Goal: Information Seeking & Learning: Learn about a topic

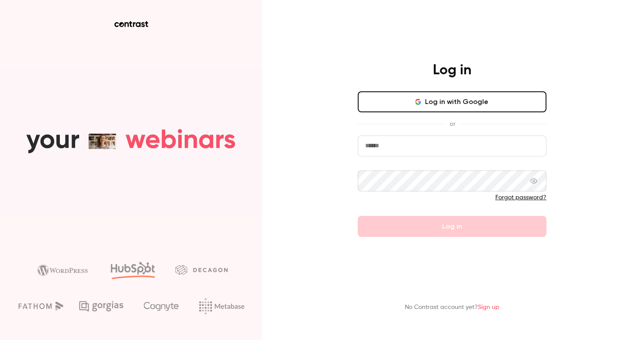
click at [414, 148] on input "email" at bounding box center [452, 145] width 189 height 21
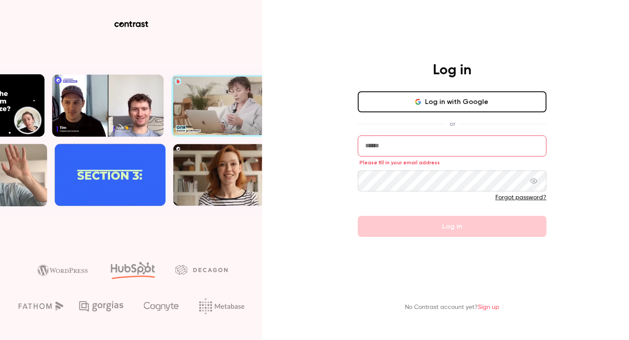
type input "**********"
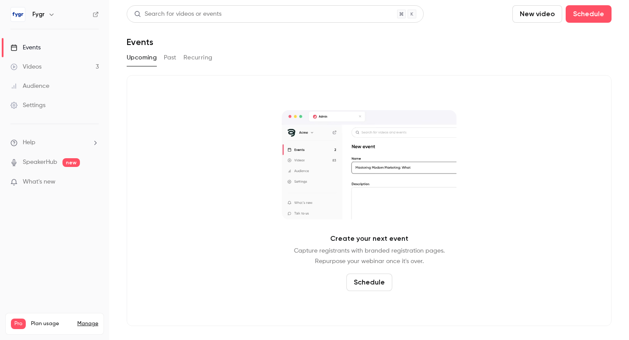
click at [42, 90] on div "Audience" at bounding box center [29, 86] width 39 height 9
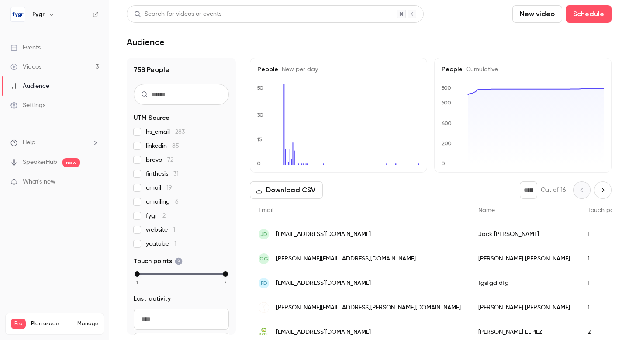
click at [32, 42] on link "Events" at bounding box center [54, 47] width 109 height 19
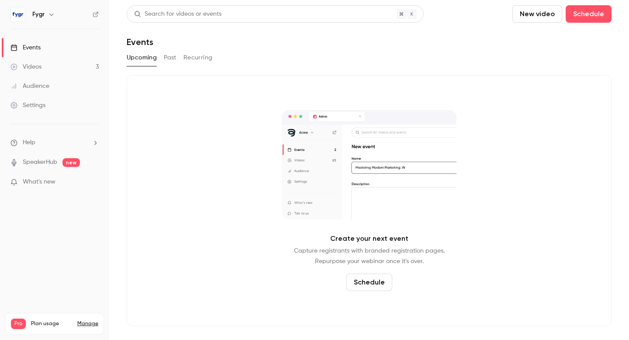
click at [170, 58] on button "Past" at bounding box center [170, 58] width 13 height 14
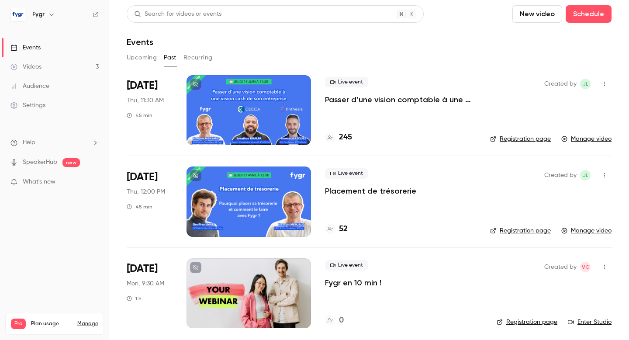
click at [381, 103] on p "Passer d’une vision comptable à une vision cash de son entreprise" at bounding box center [400, 99] width 151 height 10
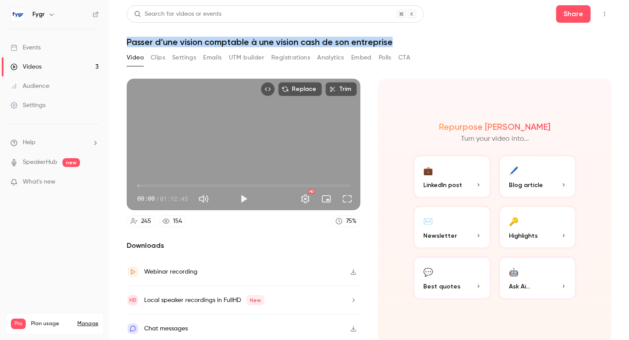
drag, startPoint x: 128, startPoint y: 41, endPoint x: 421, endPoint y: 36, distance: 292.4
click at [421, 36] on header "Search for videos or events Share Passer d’une vision comptable à une vision ca…" at bounding box center [369, 26] width 485 height 42
drag, startPoint x: 392, startPoint y: 41, endPoint x: 121, endPoint y: 38, distance: 271.4
click at [121, 38] on main "Search for videos or events Share Passer d’une vision comptable à une vision ca…" at bounding box center [369, 170] width 520 height 340
copy h1 "Passer d’une vision comptable à une vision cash de son entreprise"
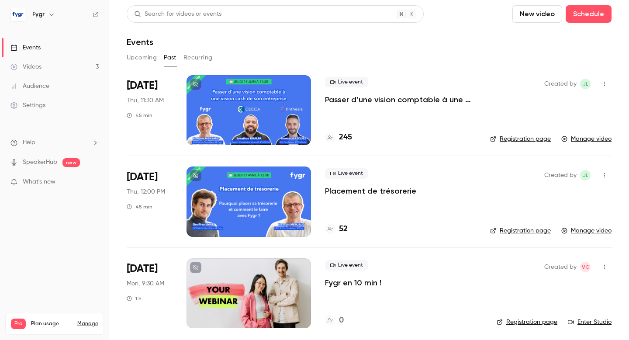
scroll to position [4, 0]
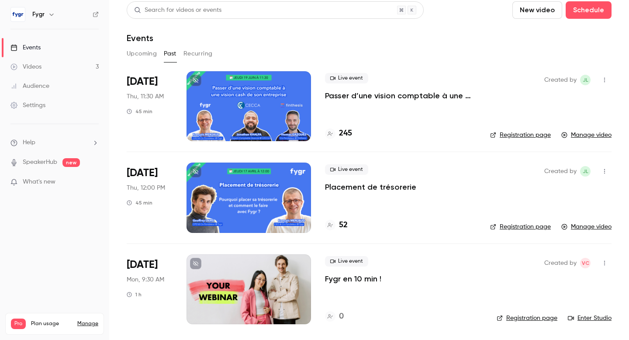
click at [195, 55] on button "Recurring" at bounding box center [198, 54] width 29 height 14
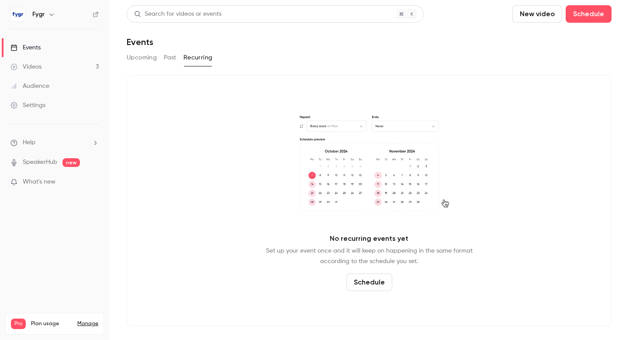
click at [144, 57] on button "Upcoming" at bounding box center [142, 58] width 30 height 14
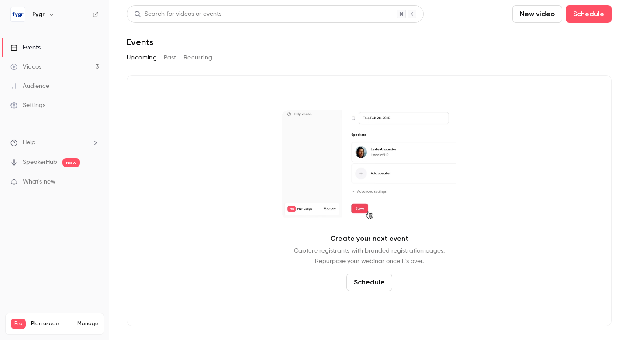
click at [172, 59] on button "Past" at bounding box center [170, 58] width 13 height 14
